Goal: Task Accomplishment & Management: Use online tool/utility

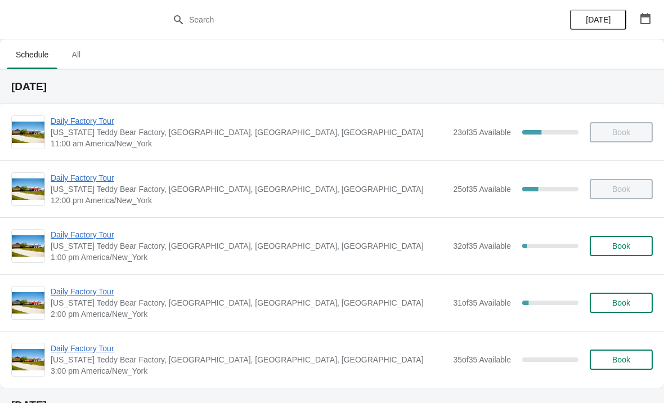
click at [91, 234] on span "Daily Factory Tour" at bounding box center [249, 234] width 397 height 11
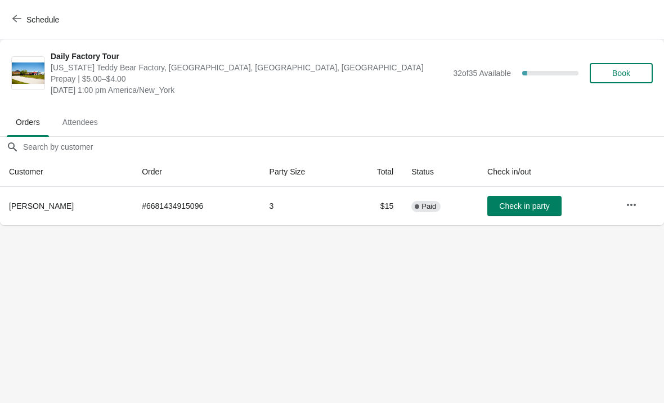
click at [516, 198] on button "Check in party" at bounding box center [525, 206] width 74 height 20
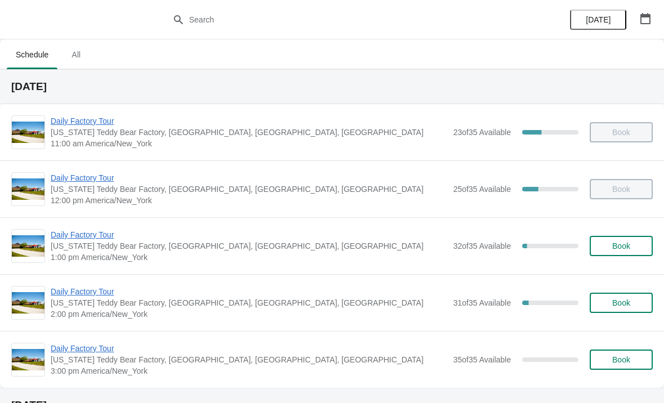
click at [105, 122] on span "Daily Factory Tour" at bounding box center [249, 120] width 397 height 11
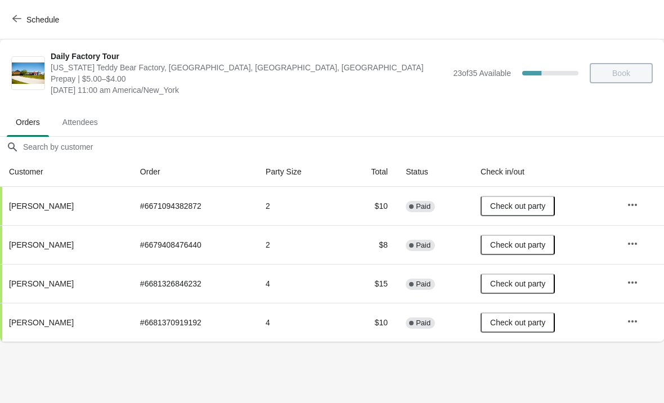
click at [12, 23] on span "button" at bounding box center [16, 19] width 9 height 11
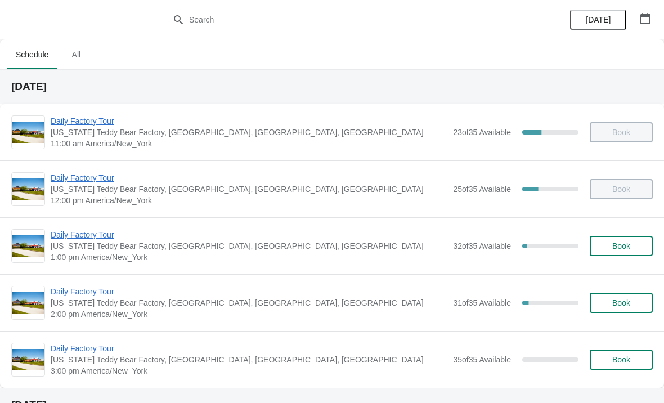
click at [90, 177] on span "Daily Factory Tour" at bounding box center [249, 177] width 397 height 11
click at [92, 234] on span "Daily Factory Tour" at bounding box center [249, 234] width 397 height 11
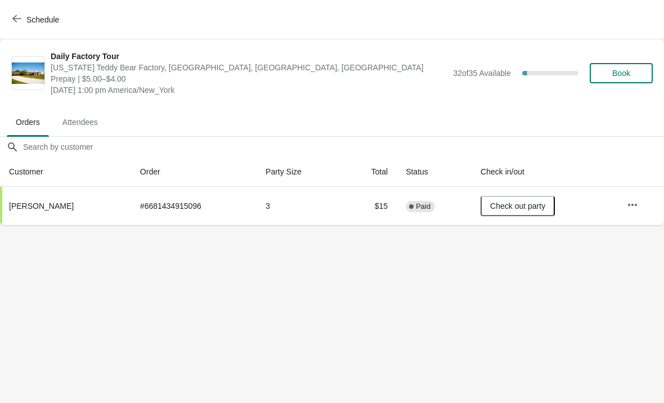
click at [12, 22] on icon "button" at bounding box center [16, 18] width 9 height 9
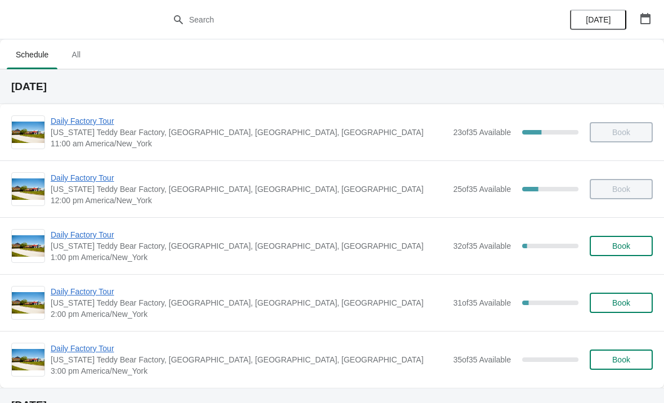
click at [90, 295] on span "Daily Factory Tour" at bounding box center [249, 291] width 397 height 11
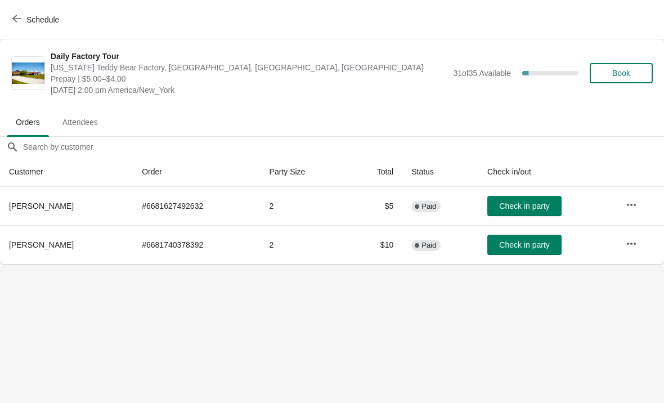
click at [19, 17] on icon "button" at bounding box center [16, 18] width 9 height 9
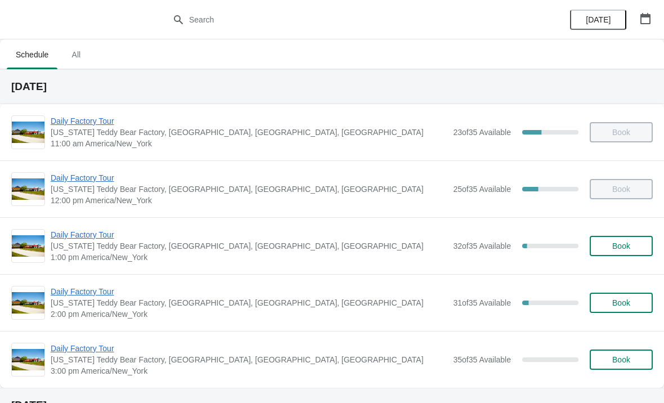
click at [87, 353] on span "Daily Factory Tour" at bounding box center [249, 348] width 397 height 11
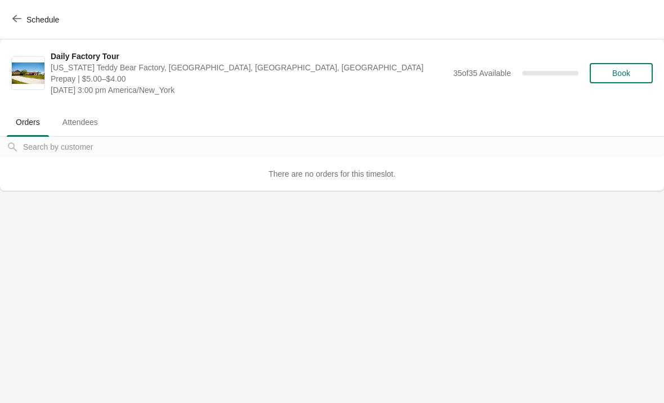
click at [17, 21] on icon "button" at bounding box center [16, 18] width 9 height 9
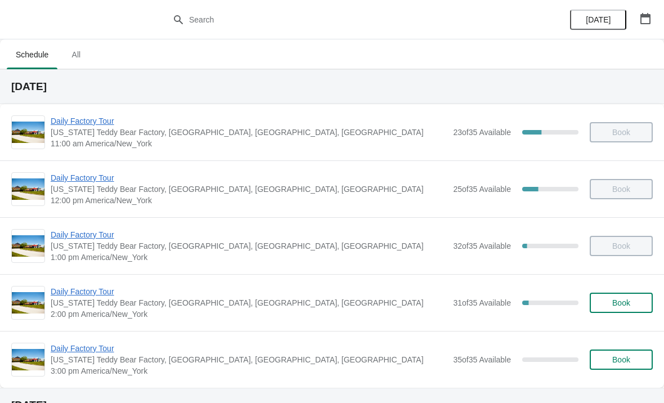
click at [96, 296] on span "Daily Factory Tour" at bounding box center [249, 291] width 397 height 11
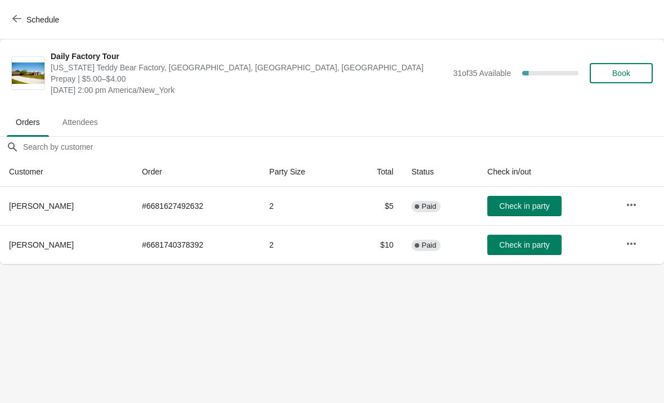
click at [547, 208] on span "Check in party" at bounding box center [524, 206] width 50 height 9
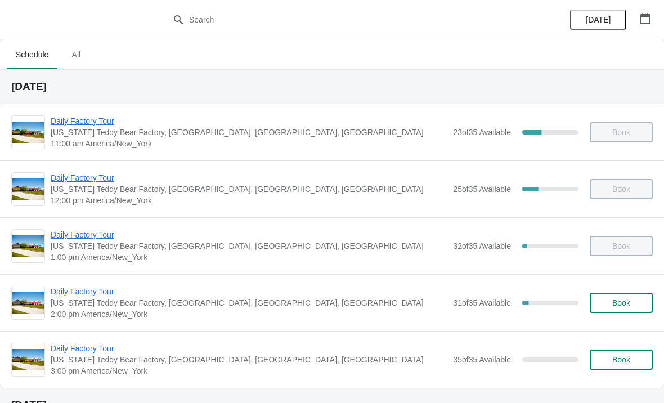
click at [88, 297] on span "Daily Factory Tour" at bounding box center [249, 291] width 397 height 11
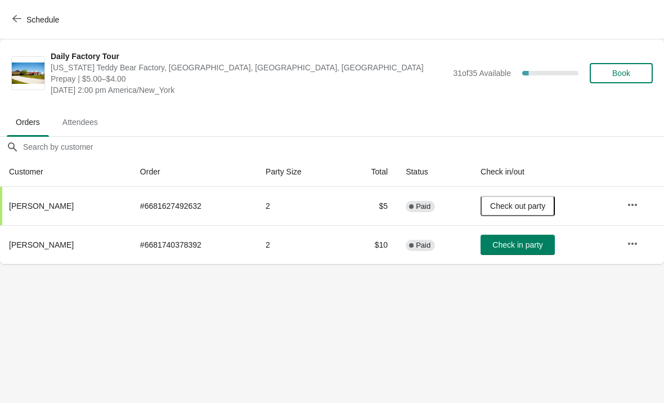
click at [528, 248] on span "Check in party" at bounding box center [518, 244] width 50 height 9
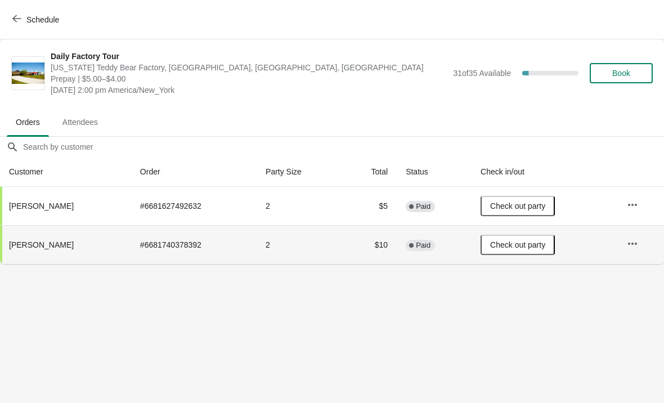
click at [20, 15] on icon "button" at bounding box center [16, 18] width 9 height 9
